Goal: Task Accomplishment & Management: Manage account settings

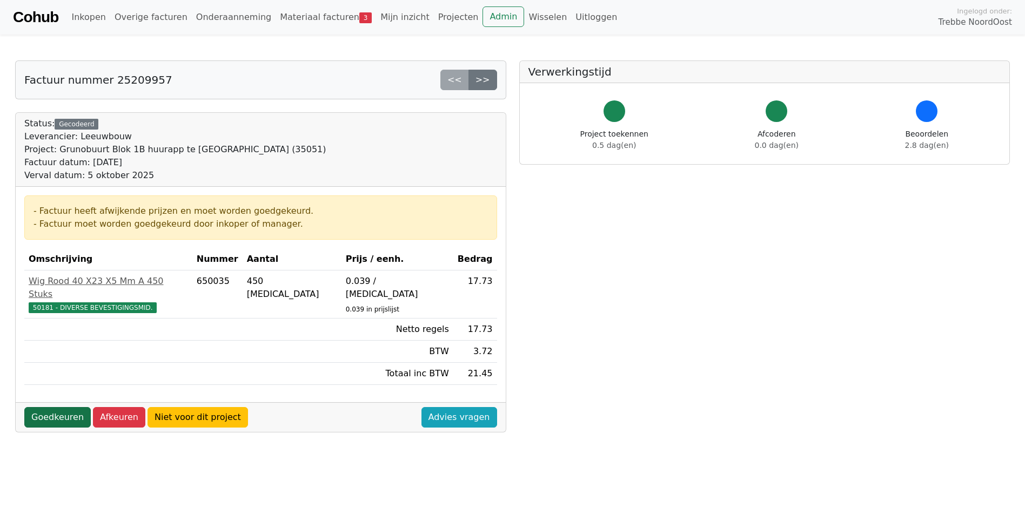
click at [63, 407] on link "Goedkeuren" at bounding box center [57, 417] width 66 height 21
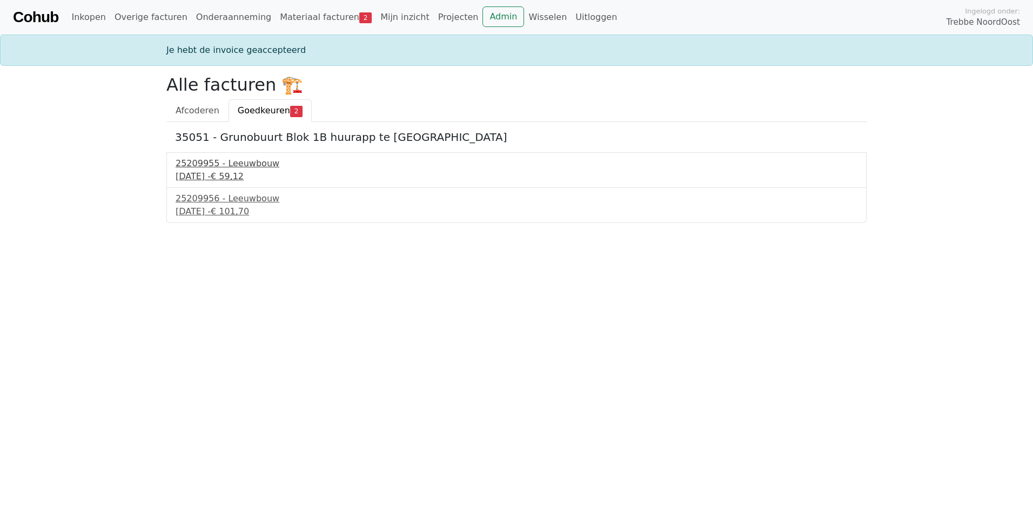
click at [204, 179] on div "[DATE] - € 59,12" at bounding box center [517, 176] width 682 height 13
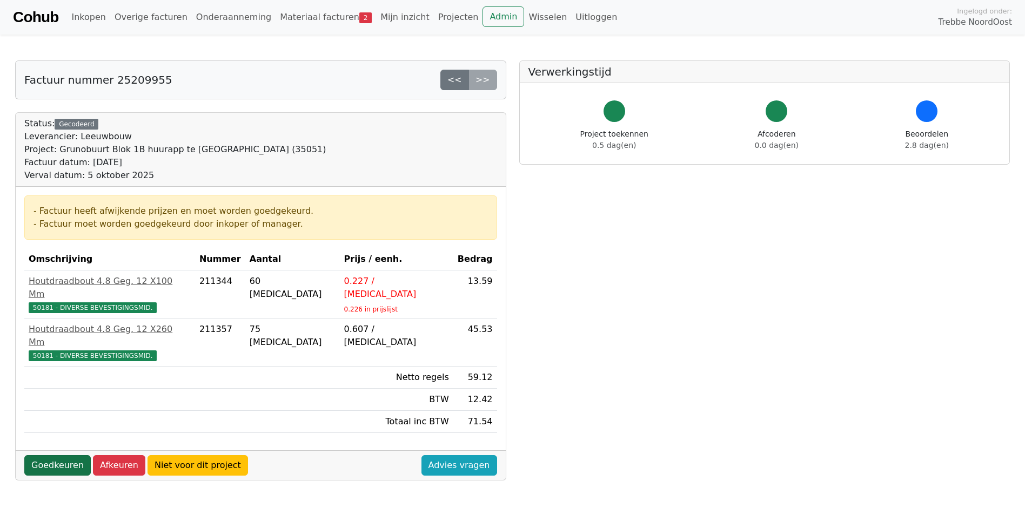
click at [66, 455] on link "Goedkeuren" at bounding box center [57, 465] width 66 height 21
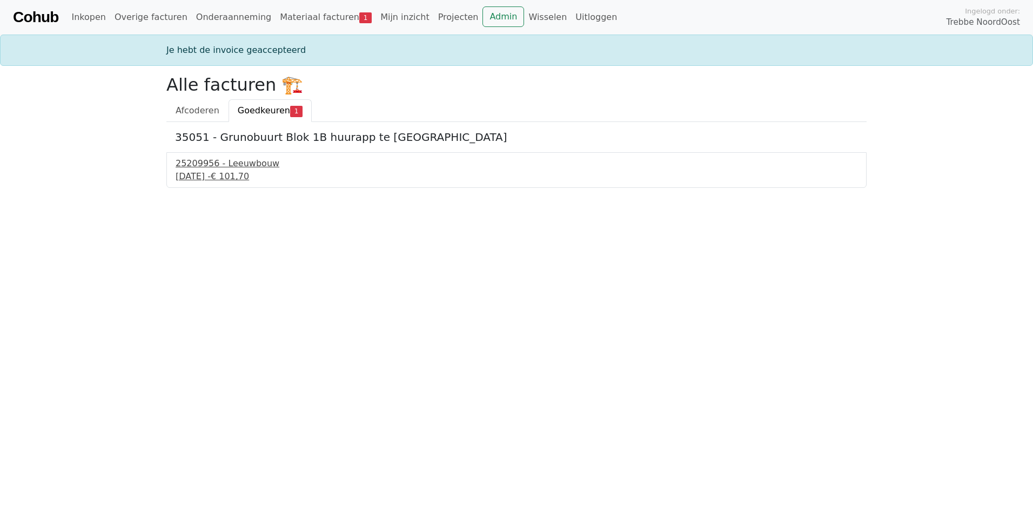
click at [252, 165] on div "25209956 - Leeuwbouw" at bounding box center [517, 163] width 682 height 13
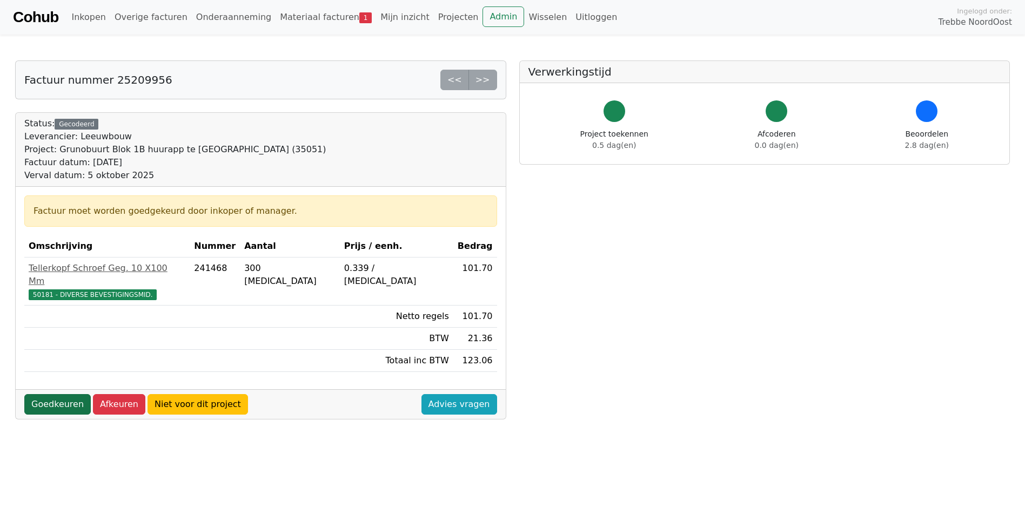
click at [39, 394] on link "Goedkeuren" at bounding box center [57, 404] width 66 height 21
